Goal: Contribute content: Add original content to the website for others to see

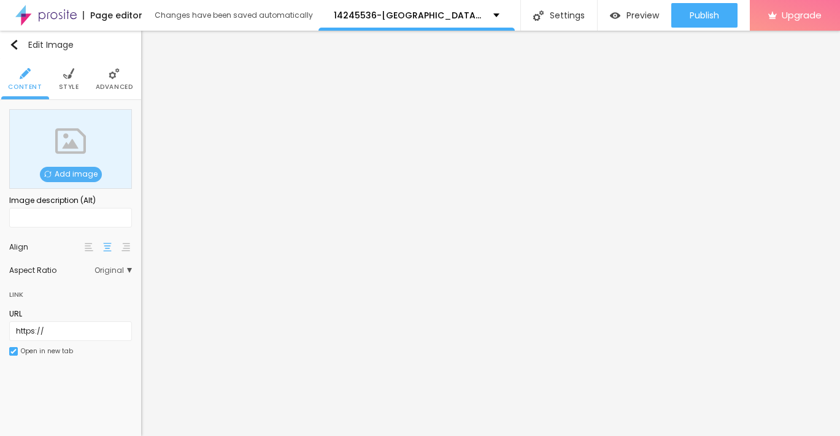
click at [57, 172] on span "Add image" at bounding box center [71, 174] width 62 height 15
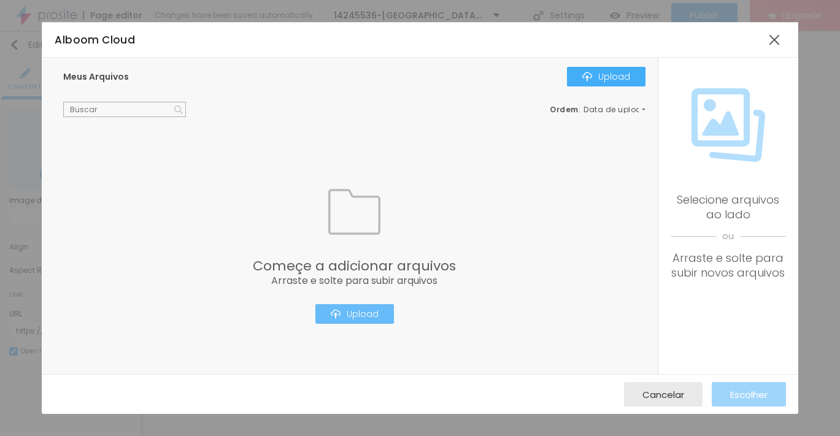
click at [350, 319] on div "Upload" at bounding box center [355, 314] width 48 height 10
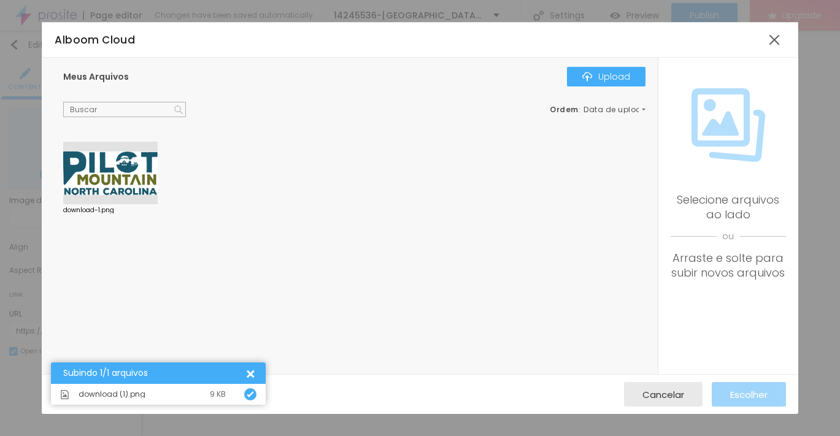
click at [133, 188] on div at bounding box center [110, 173] width 95 height 63
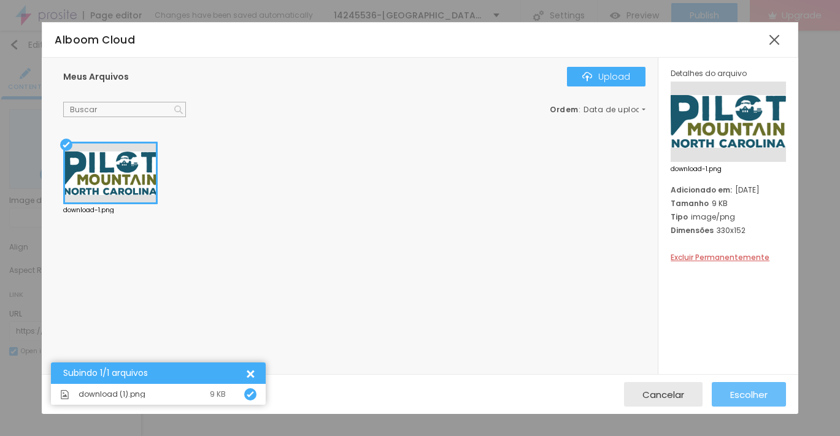
click at [737, 397] on span "Escolher" at bounding box center [748, 395] width 37 height 10
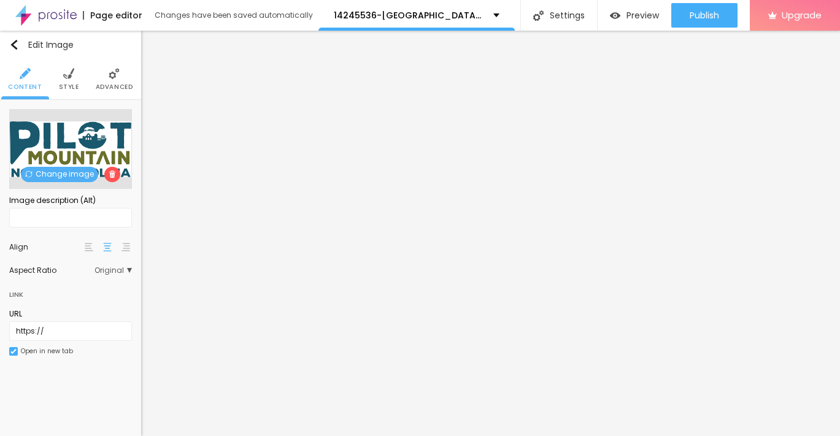
click at [68, 80] on li "Style" at bounding box center [69, 79] width 20 height 41
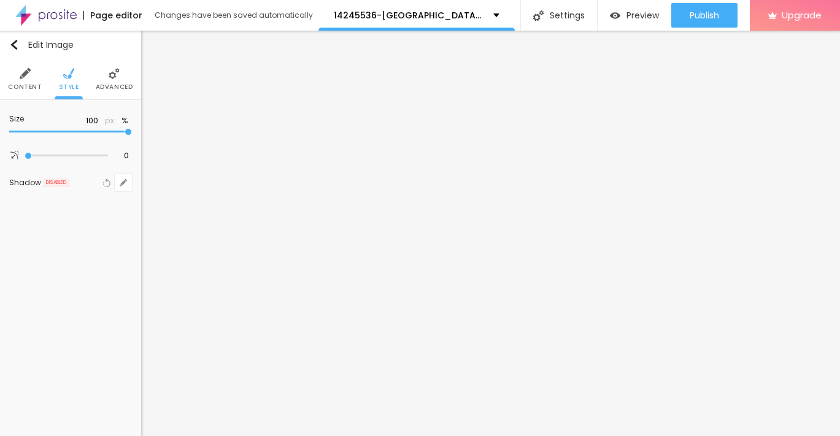
type input "95"
type input "90"
type input "85"
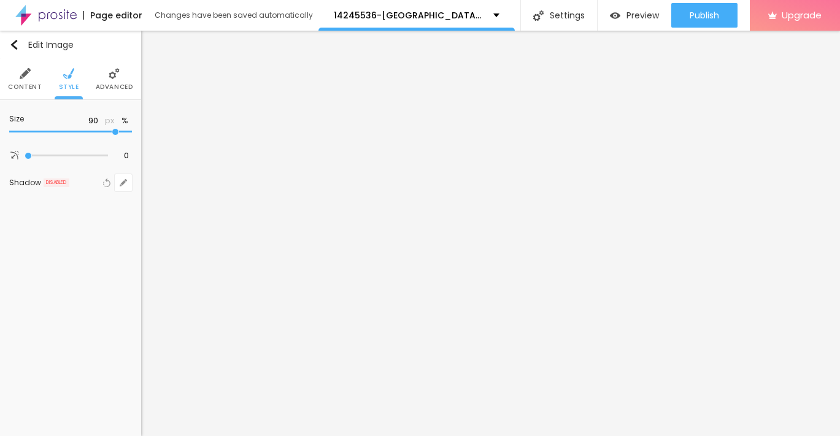
type input "85"
type input "75"
type input "55"
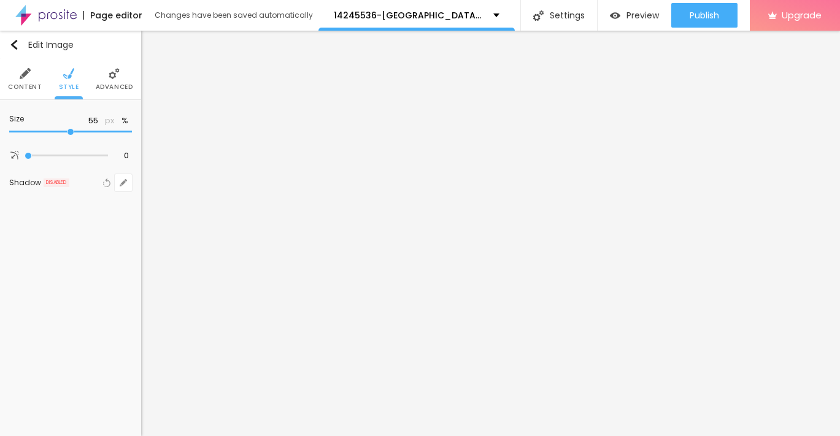
type input "50"
type input "40"
type input "35"
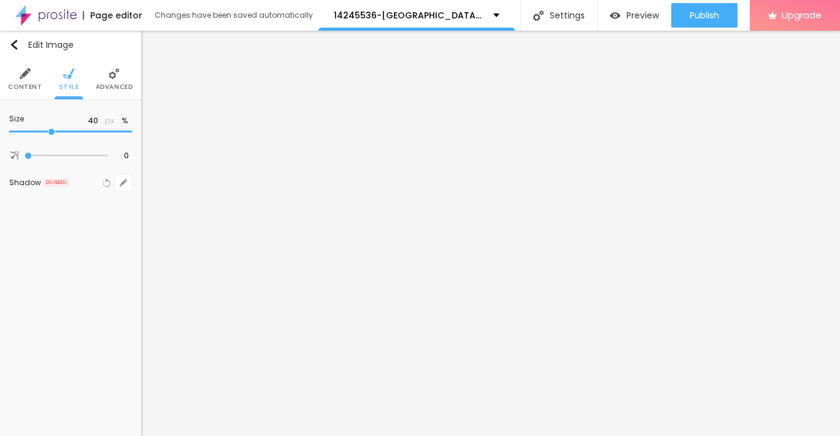
type input "35"
type input "30"
type input "20"
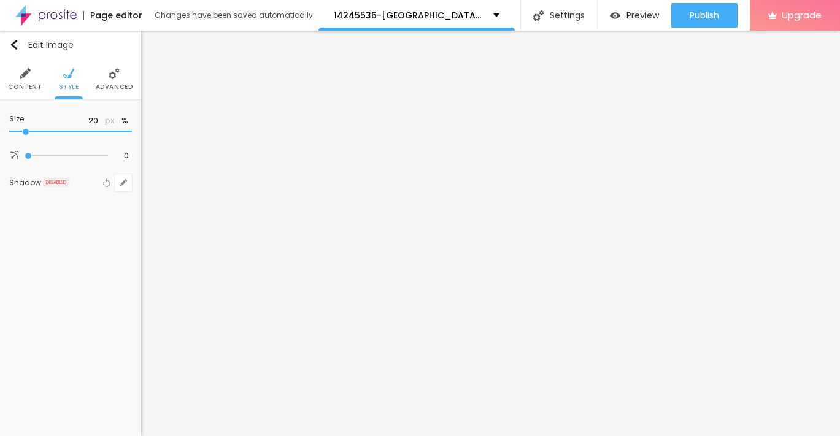
type input "15"
type input "10"
drag, startPoint x: 127, startPoint y: 132, endPoint x: -14, endPoint y: 132, distance: 141.2
type input "10"
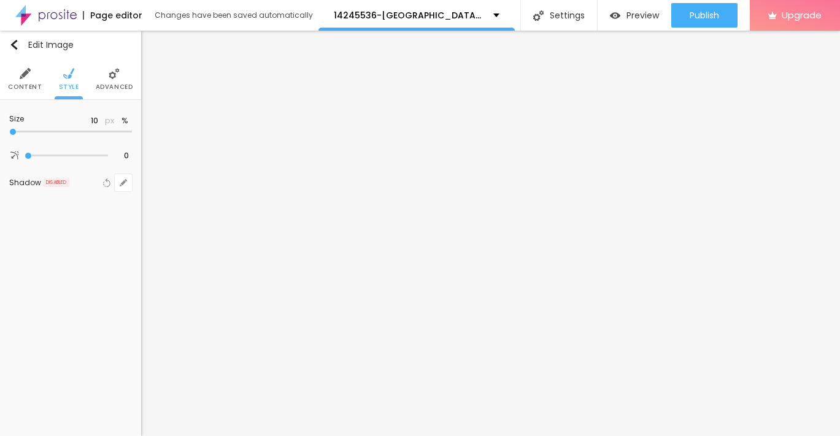
click at [9, 132] on input "range" at bounding box center [70, 132] width 123 height 6
click at [15, 42] on img "button" at bounding box center [14, 45] width 10 height 10
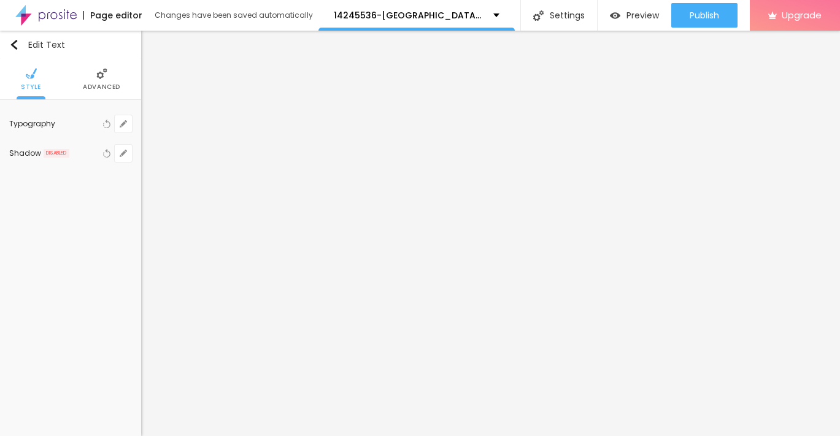
click at [96, 82] on li "Advanced" at bounding box center [101, 79] width 37 height 41
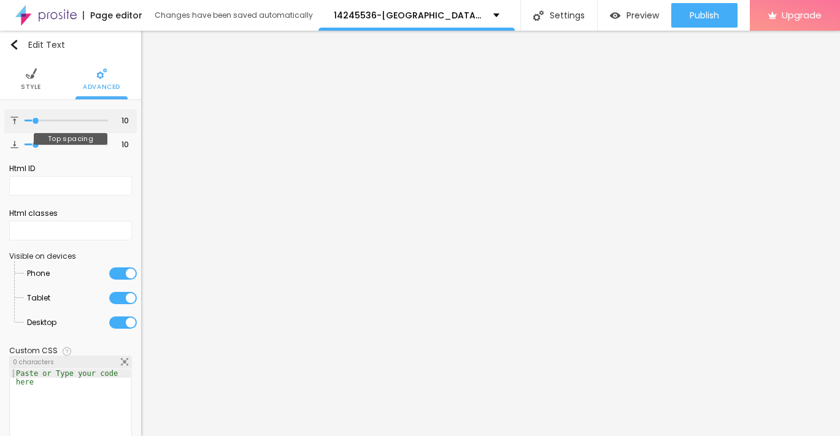
type input "8"
type input "9"
type input "10"
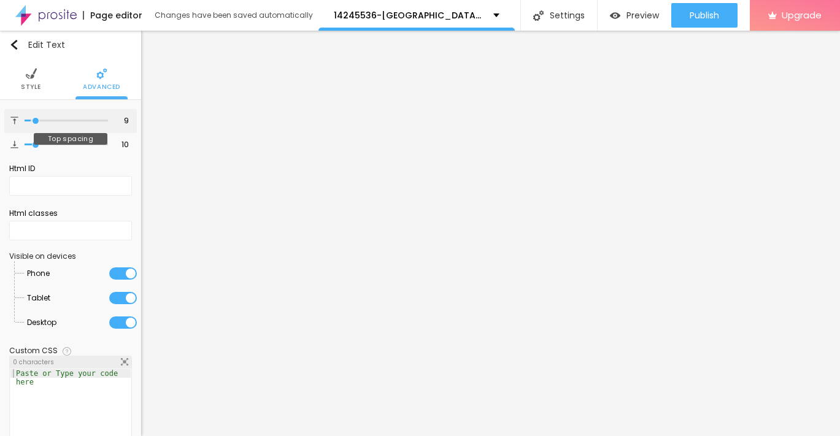
type input "10"
type input "11"
type input "12"
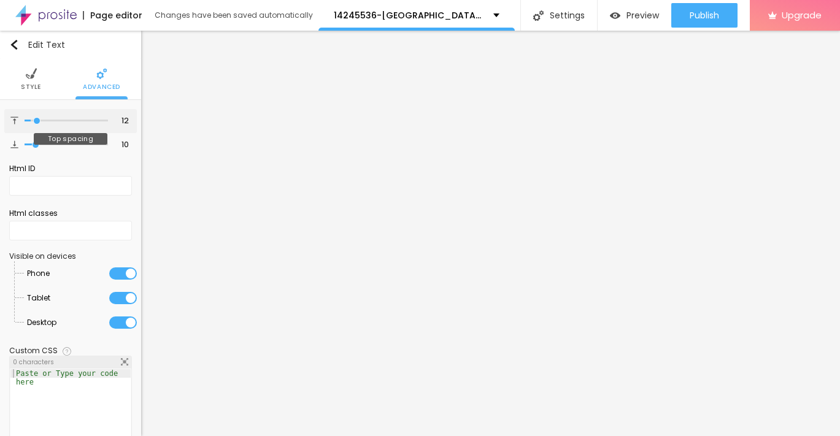
type input "13"
type input "14"
type input "15"
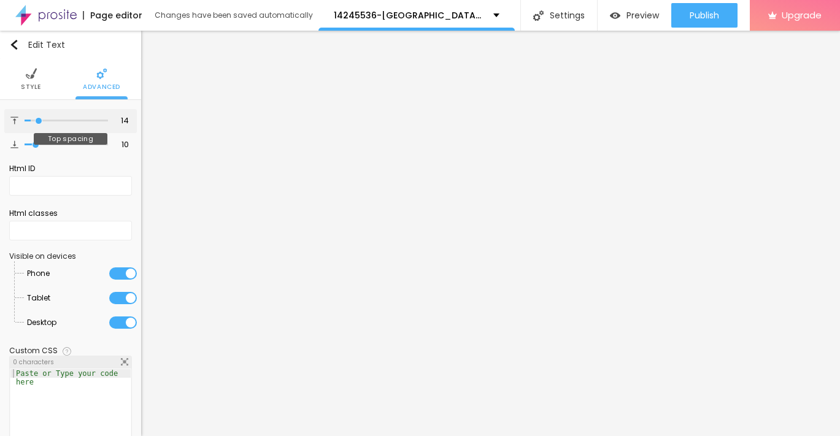
type input "15"
type input "16"
type input "17"
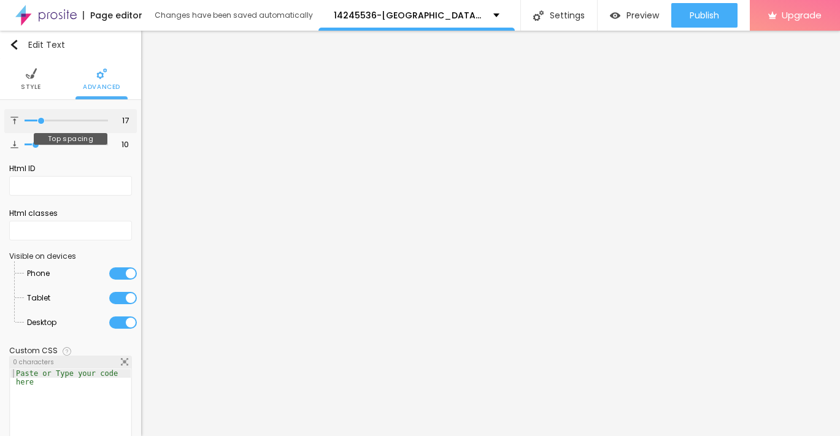
type input "18"
type input "19"
type input "20"
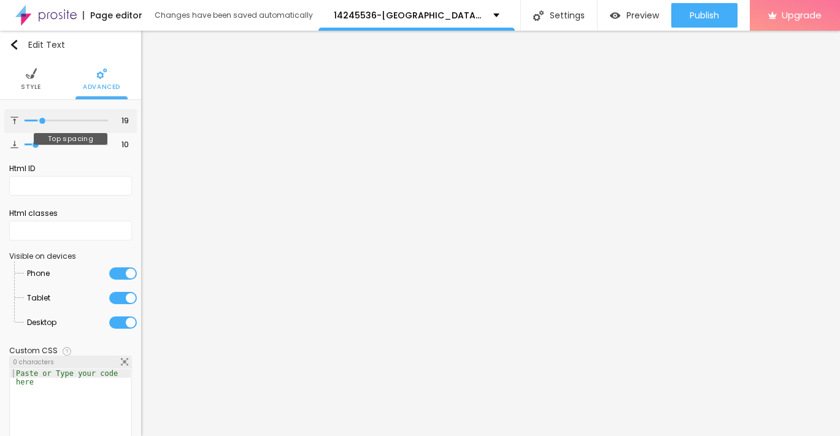
type input "20"
type input "21"
type input "22"
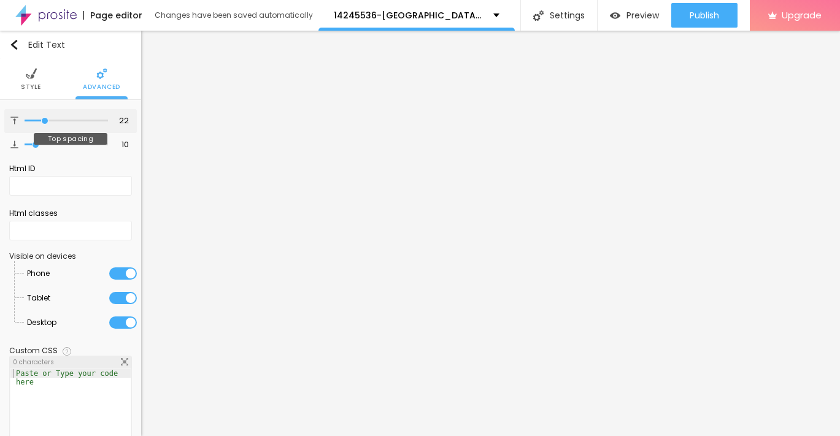
type input "23"
type input "24"
type input "25"
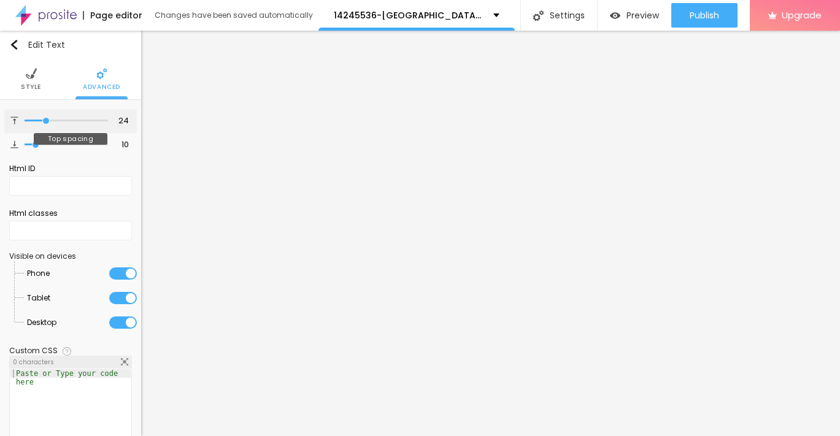
type input "25"
drag, startPoint x: 35, startPoint y: 122, endPoint x: 47, endPoint y: 122, distance: 11.7
type input "25"
click at [47, 122] on input "range" at bounding box center [66, 121] width 83 height 6
click at [14, 41] on img "button" at bounding box center [14, 45] width 10 height 10
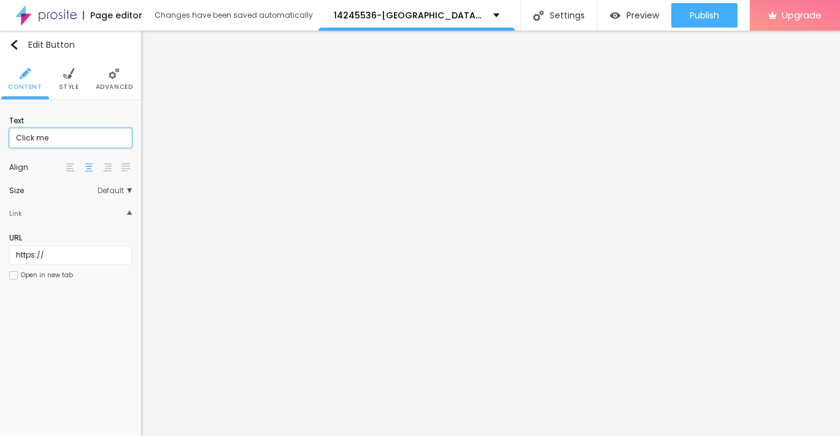
click at [77, 142] on input "Click me" at bounding box center [70, 138] width 123 height 20
paste input "→ VIEW DOCUMENT HERE"
type input "→ VIEW DOCUMENT HERE"
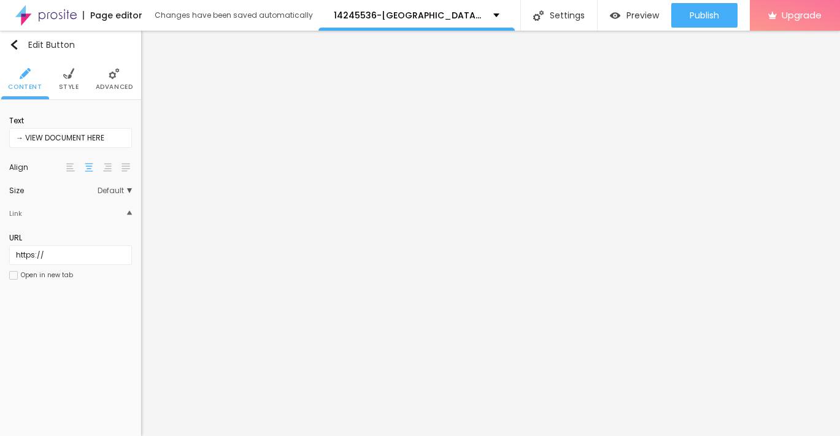
click at [64, 80] on li "Style" at bounding box center [69, 79] width 20 height 41
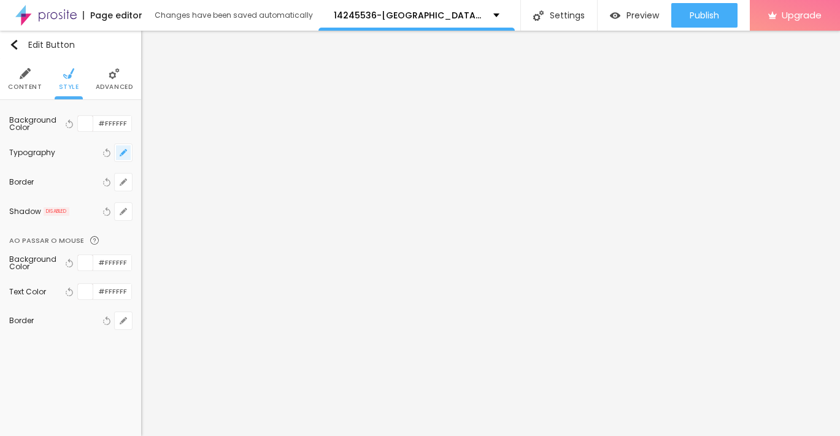
click at [115, 157] on button "button" at bounding box center [123, 152] width 17 height 17
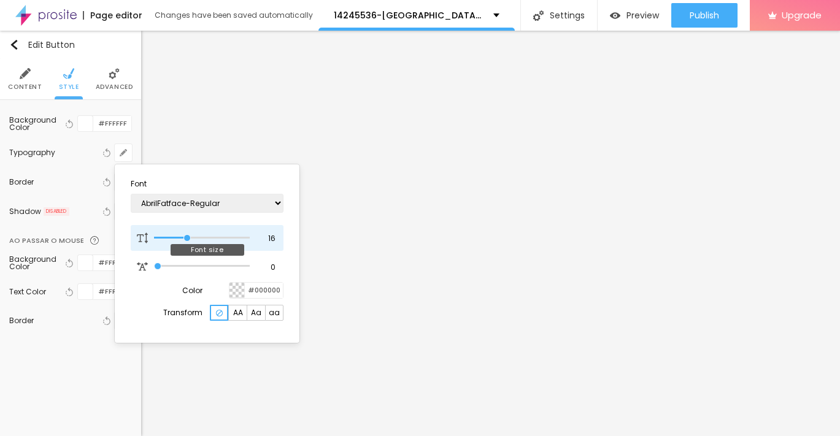
type input "17"
type input "18"
type input "19"
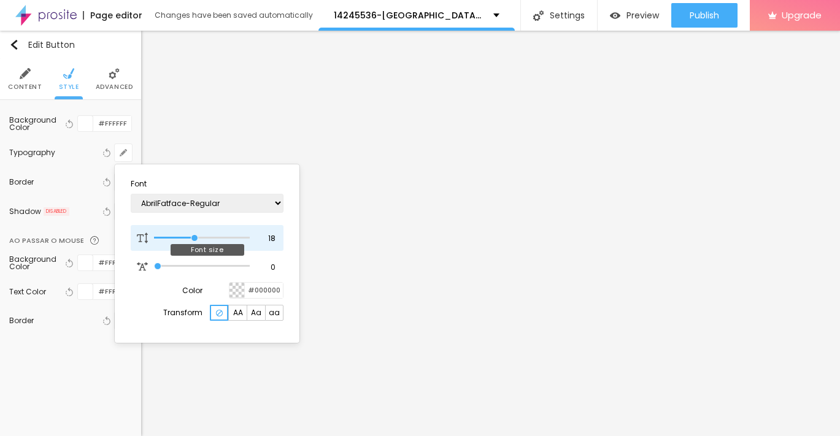
type input "19"
type input "20"
type input "21"
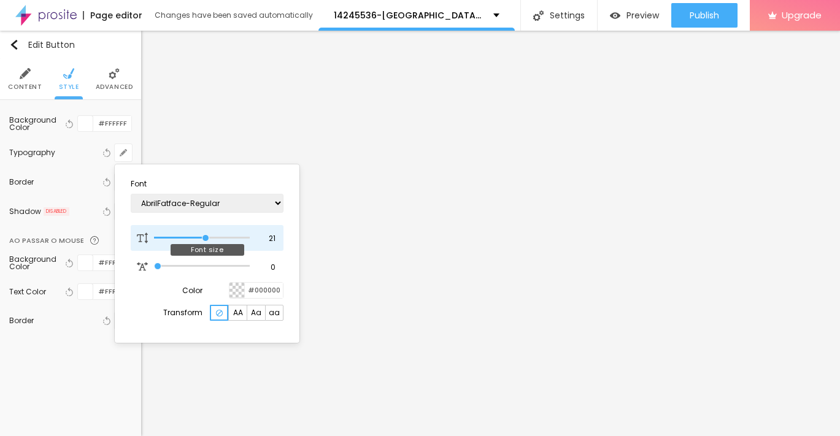
type input "22"
drag, startPoint x: 185, startPoint y: 239, endPoint x: 209, endPoint y: 242, distance: 24.1
type input "22"
click at [209, 241] on input "range" at bounding box center [202, 238] width 96 height 6
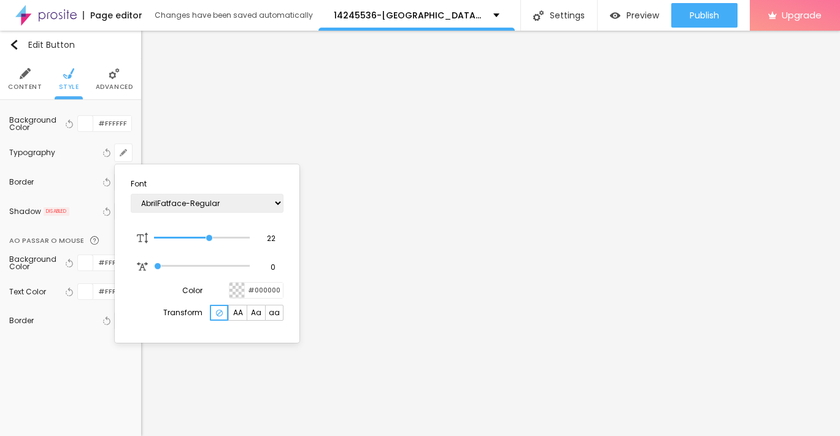
click at [374, 329] on div at bounding box center [420, 218] width 840 height 436
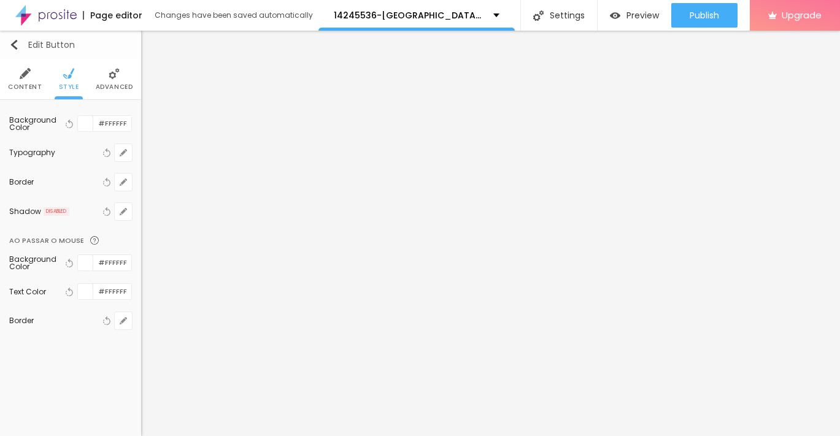
click at [10, 41] on img "button" at bounding box center [14, 45] width 10 height 10
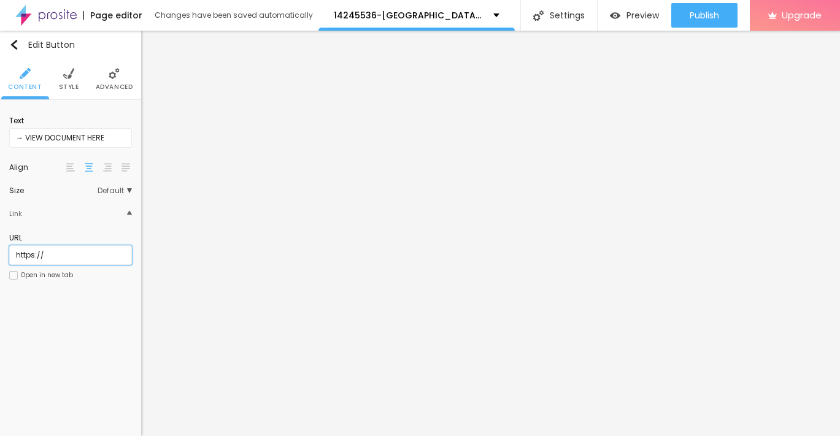
click at [86, 254] on input "https://" at bounding box center [70, 256] width 123 height 20
click at [99, 254] on input "text" at bounding box center [70, 256] width 123 height 20
paste input "[URL][DOMAIN_NAME]"
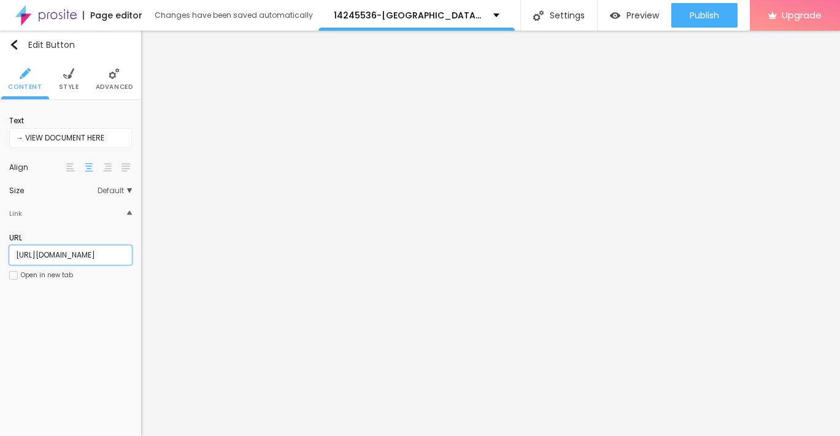
scroll to position [0, 25]
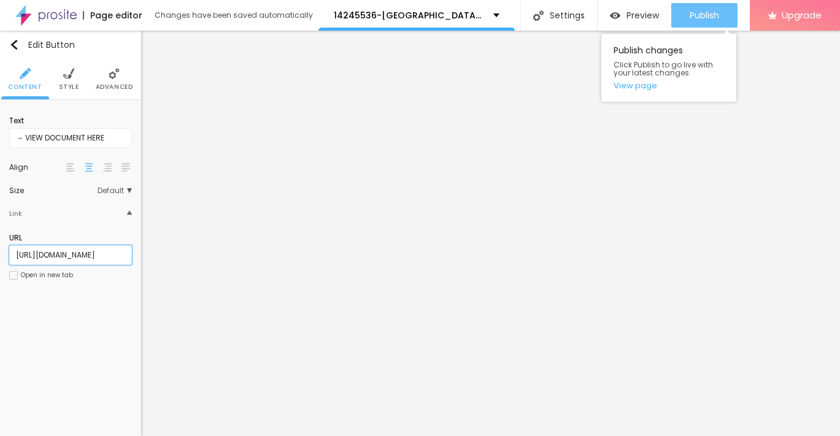
type input "[URL][DOMAIN_NAME]"
click at [687, 15] on button "Publish" at bounding box center [705, 15] width 66 height 25
